Goal: Information Seeking & Learning: Learn about a topic

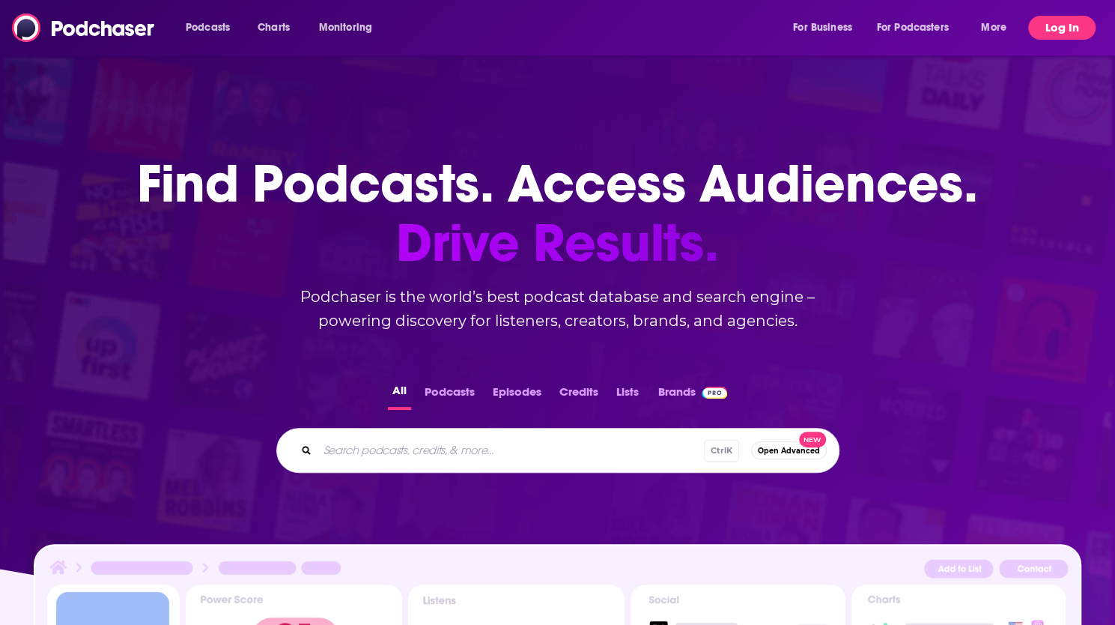
click at [1082, 19] on button "Log In" at bounding box center [1062, 28] width 67 height 24
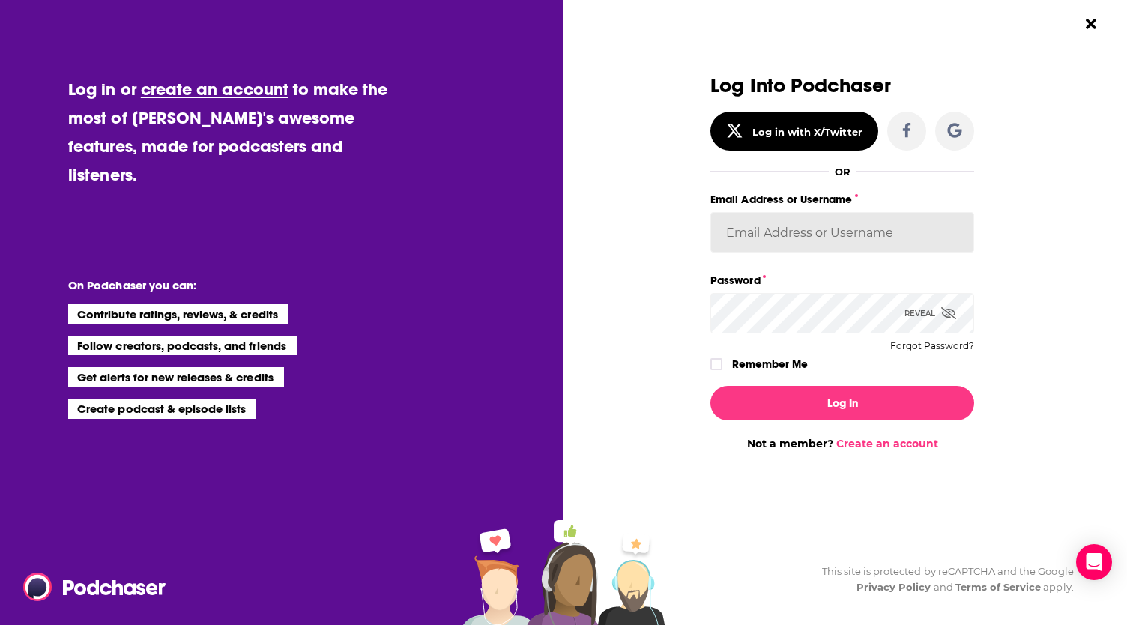
click at [801, 227] on input "Email Address or Username" at bounding box center [842, 232] width 264 height 40
click at [710, 386] on button "Log In" at bounding box center [842, 403] width 264 height 34
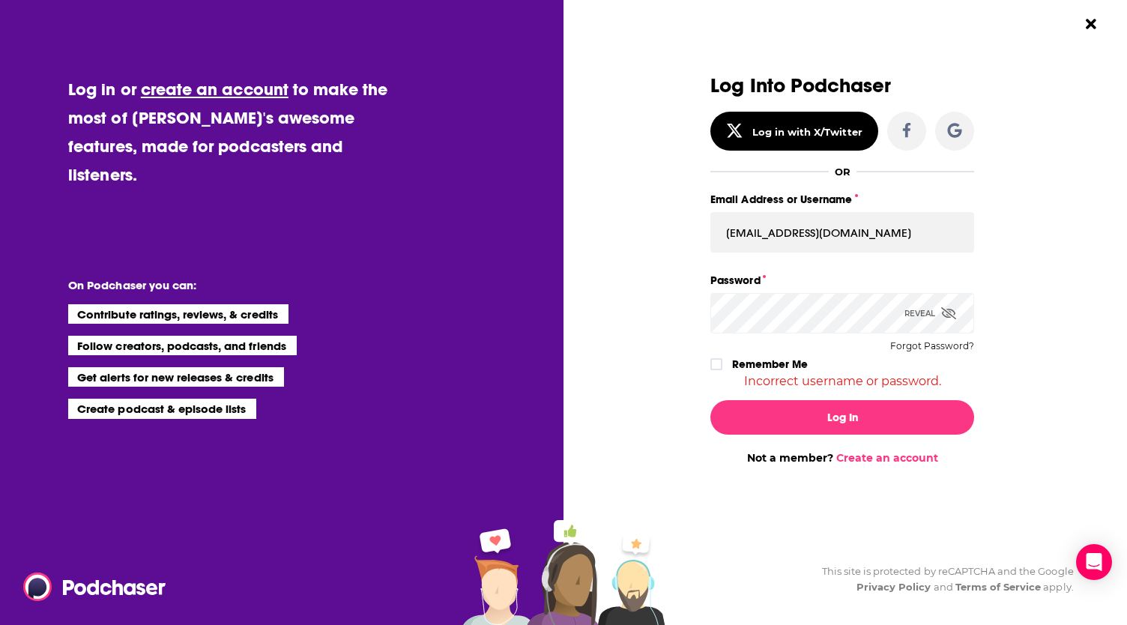
click at [949, 314] on icon "Dialog" at bounding box center [948, 313] width 15 height 12
click at [710, 400] on button "Log In" at bounding box center [842, 417] width 264 height 34
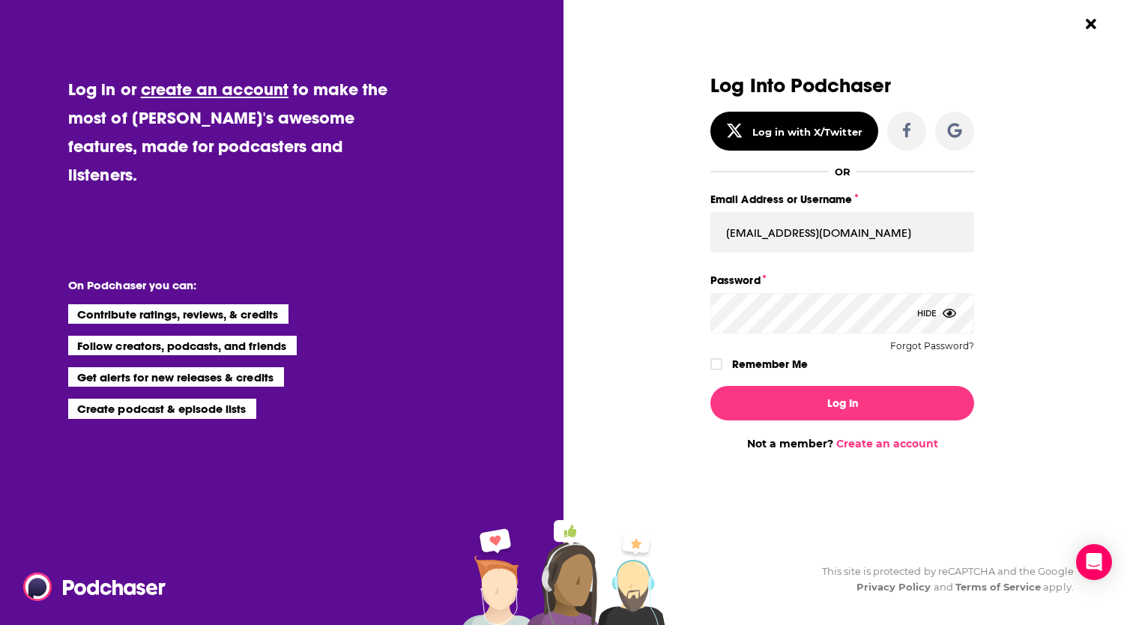
click at [710, 386] on button "Log In" at bounding box center [842, 403] width 264 height 34
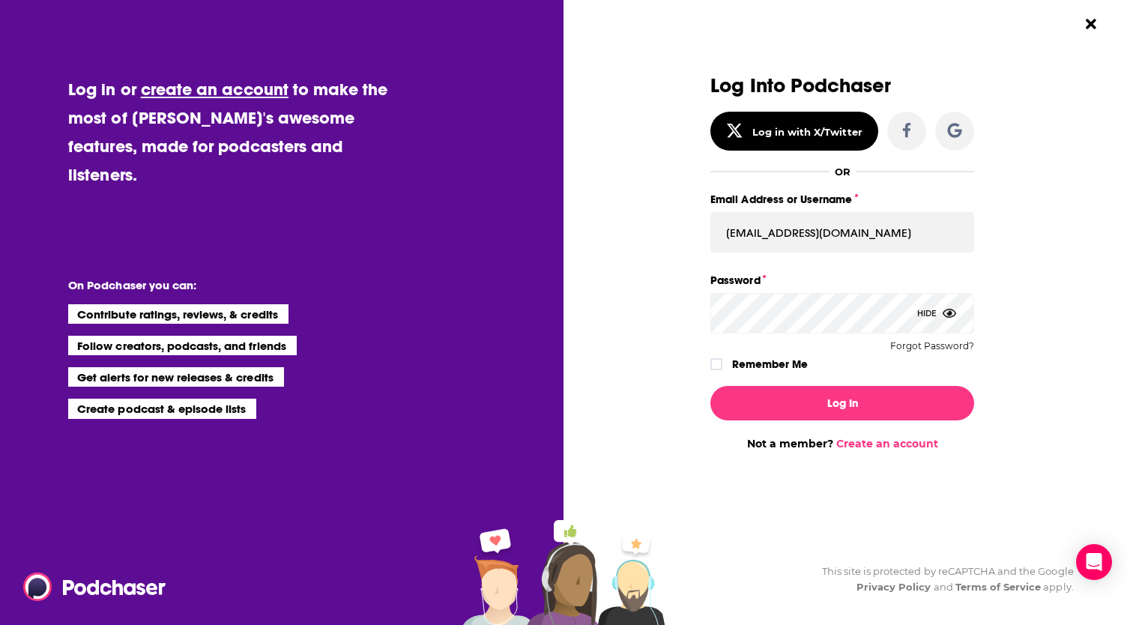
click at [710, 386] on button "Log In" at bounding box center [842, 403] width 264 height 34
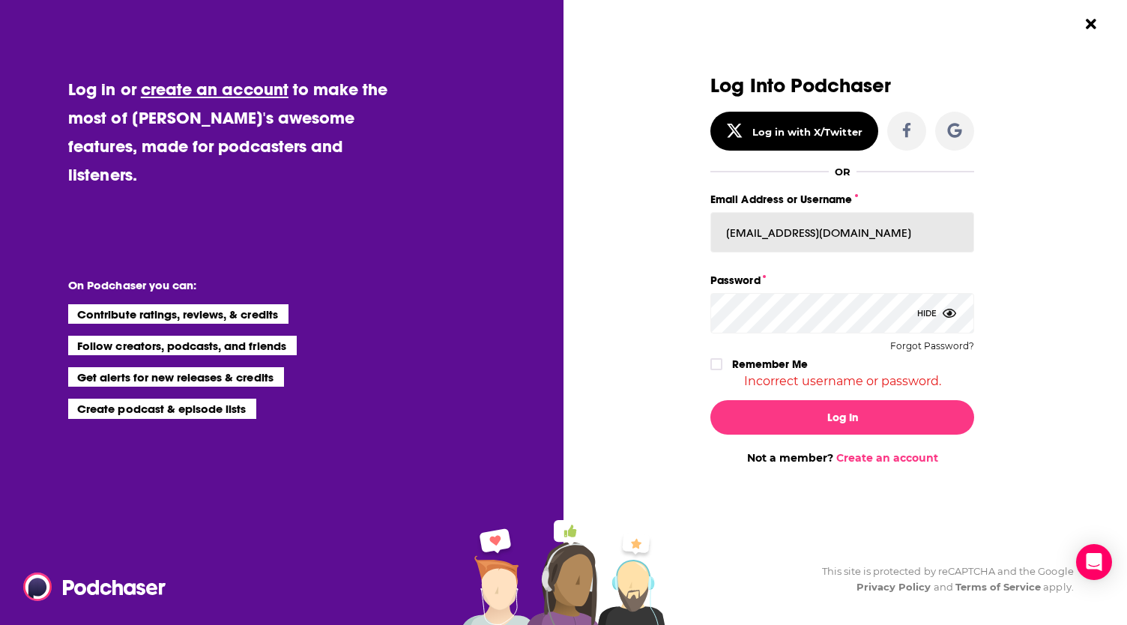
drag, startPoint x: 871, startPoint y: 229, endPoint x: 753, endPoint y: 222, distance: 118.6
click at [753, 222] on input "[EMAIL_ADDRESS][DOMAIN_NAME]" at bounding box center [842, 232] width 264 height 40
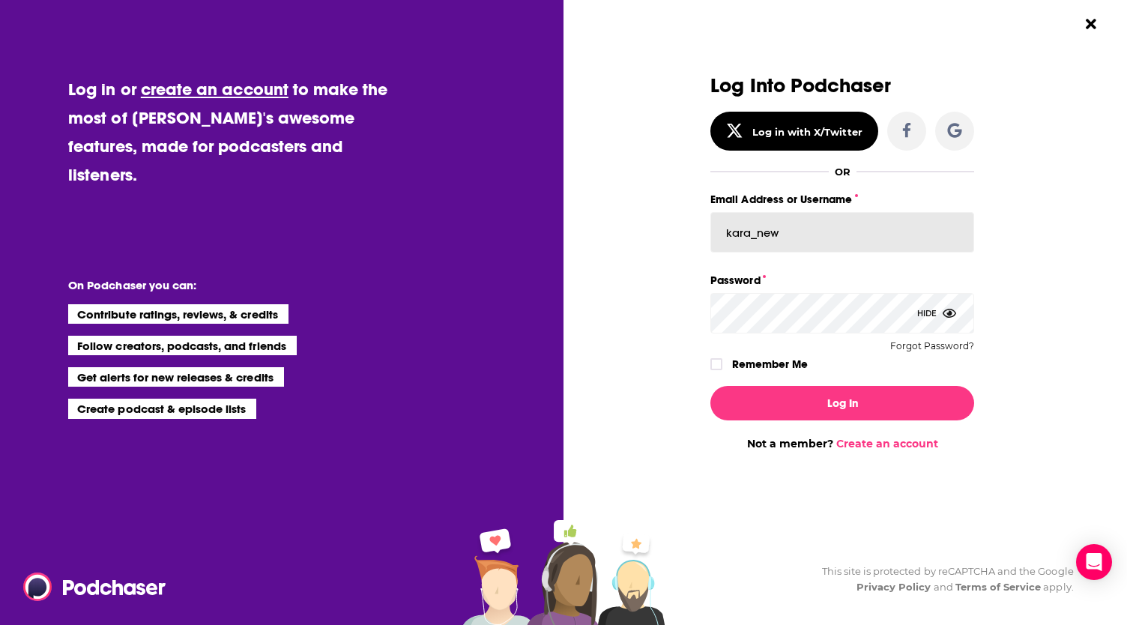
type input "kara_new"
click at [710, 386] on button "Log In" at bounding box center [842, 403] width 264 height 34
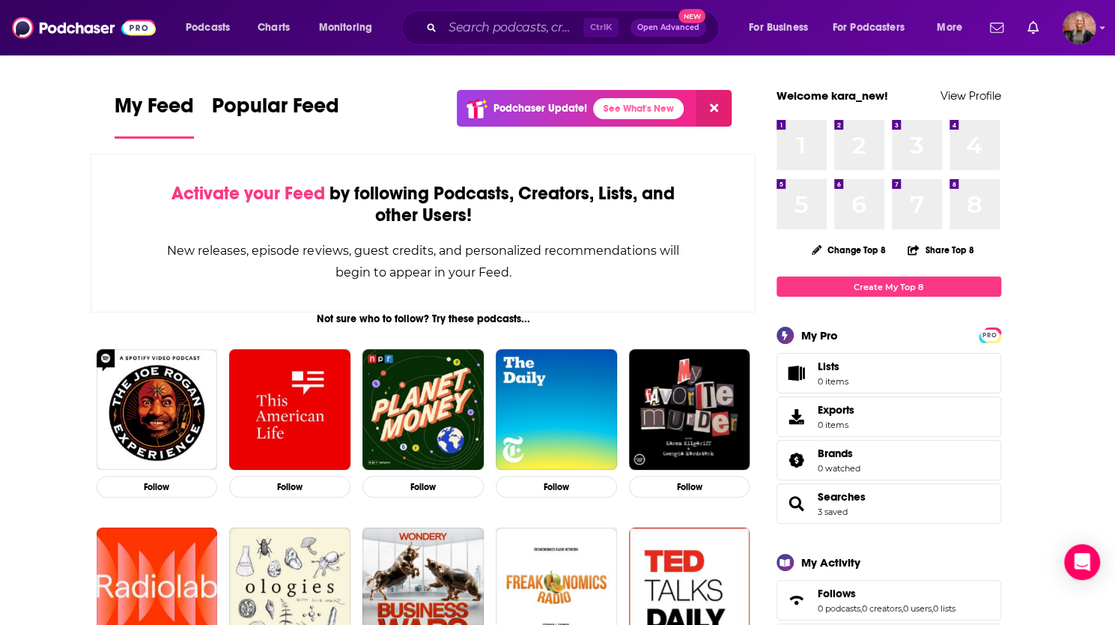
click at [455, 16] on div "Ctrl K Open Advanced New" at bounding box center [561, 27] width 318 height 34
click at [466, 22] on input "Search podcasts, credits, & more..." at bounding box center [513, 28] width 141 height 24
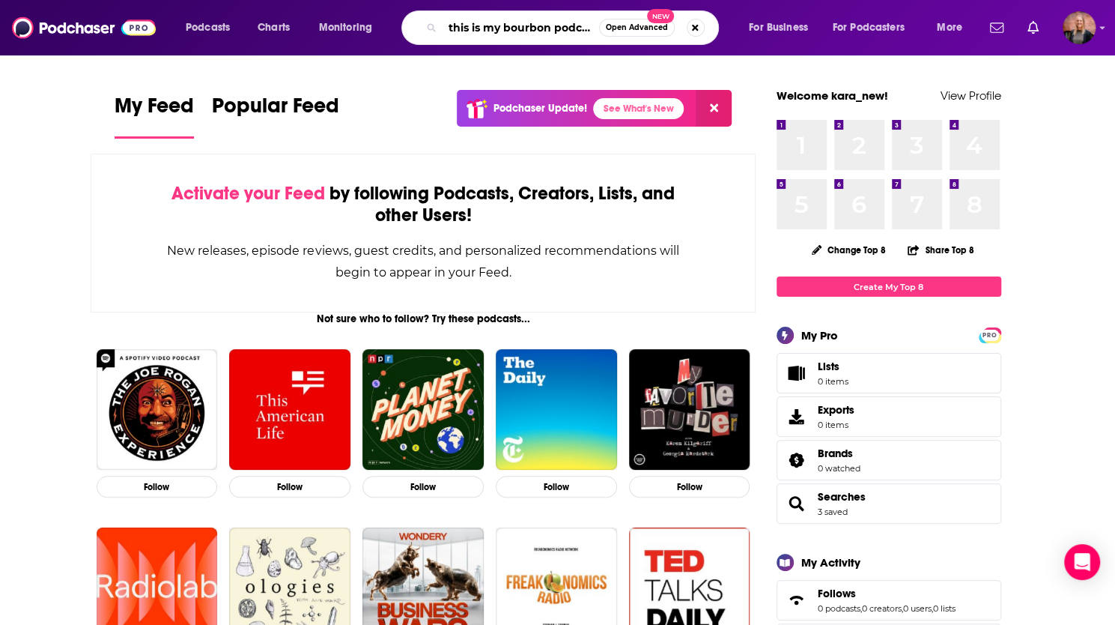
scroll to position [0, 1]
type input "this is my bourbon podcast"
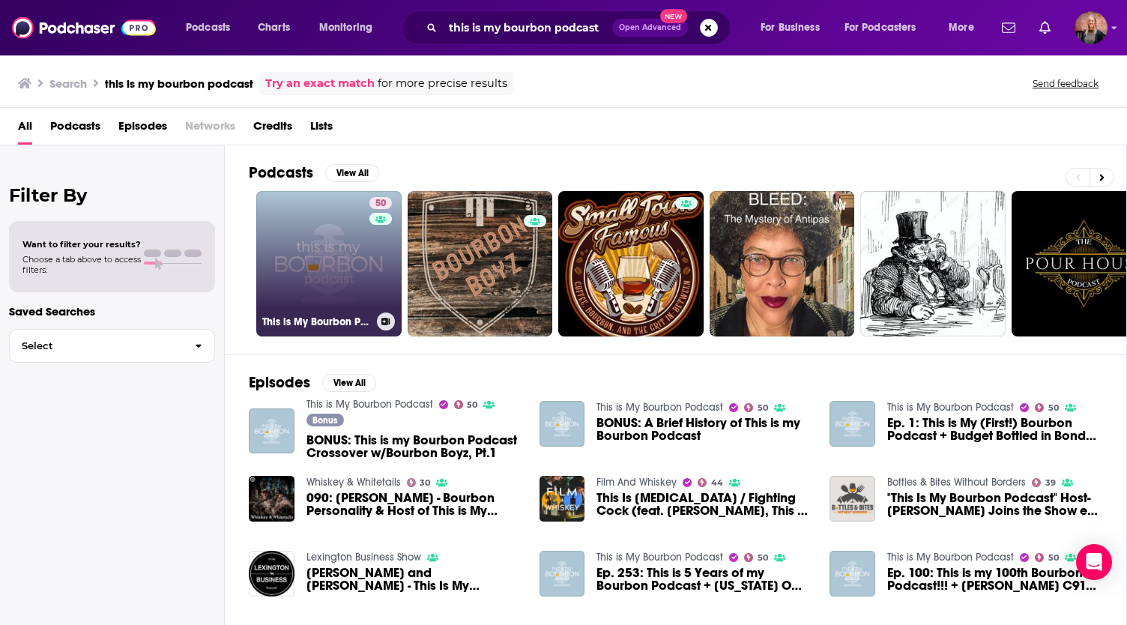
click at [327, 255] on link "50 This is My Bourbon Podcast" at bounding box center [328, 263] width 145 height 145
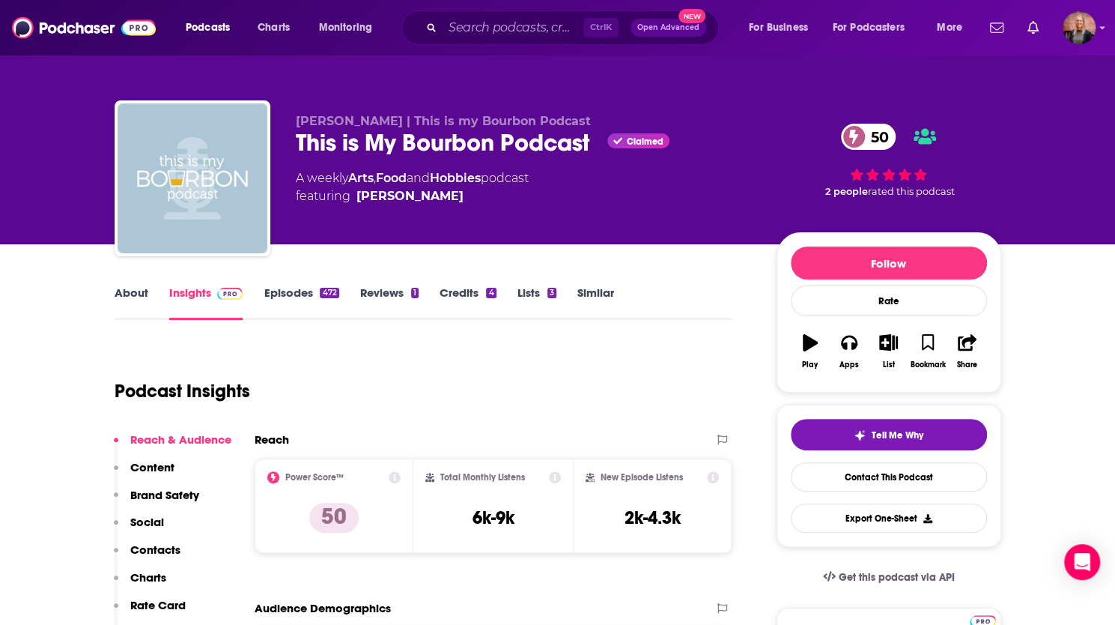
scroll to position [127, 0]
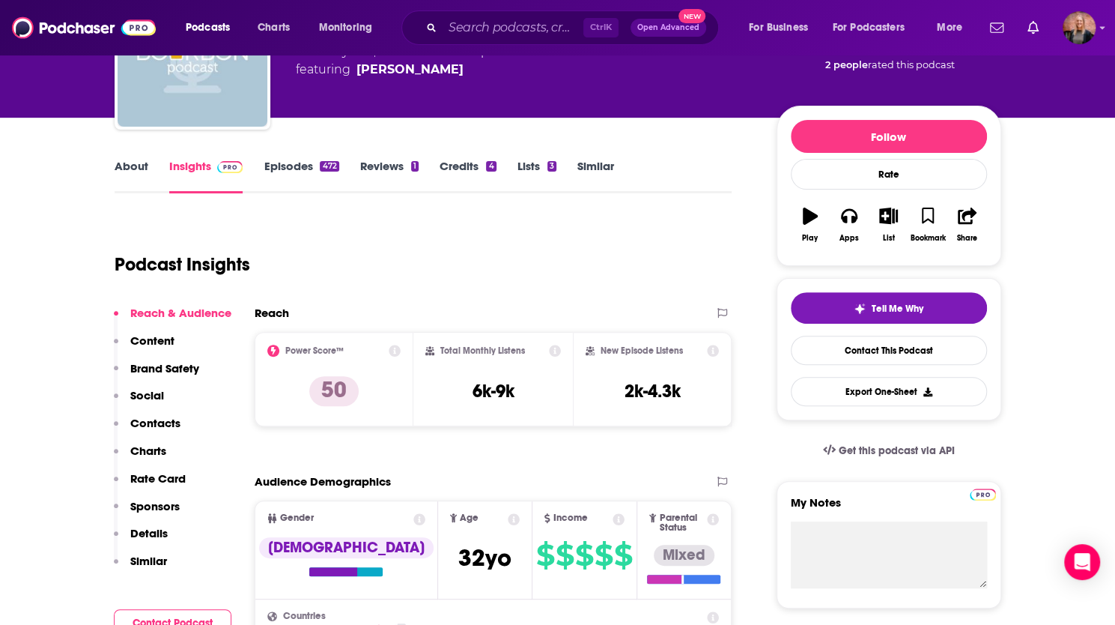
click at [394, 351] on icon at bounding box center [395, 351] width 12 height 12
